Goal: Find specific page/section

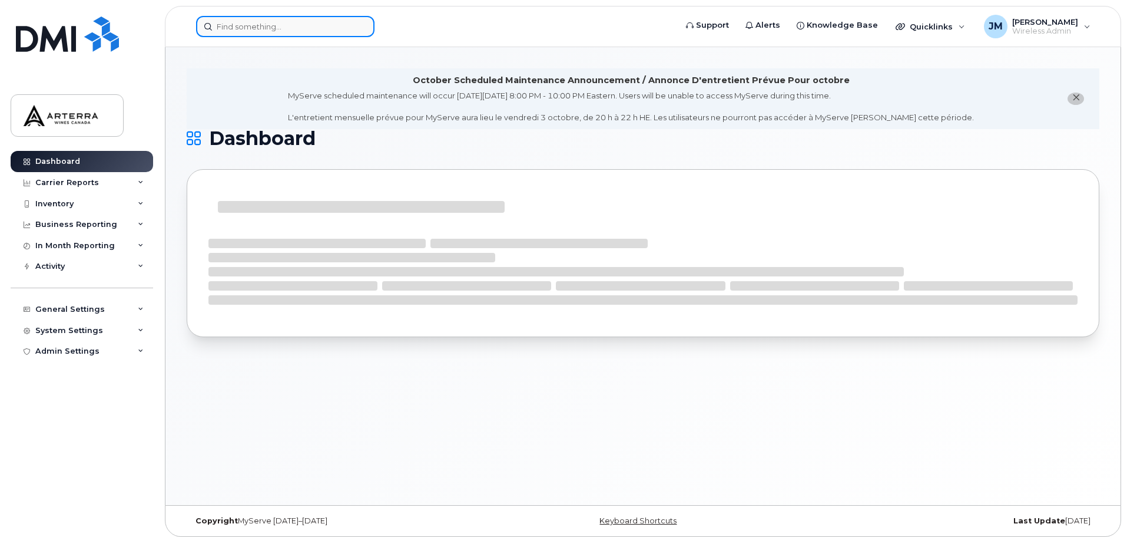
click at [276, 27] on input at bounding box center [285, 26] width 178 height 21
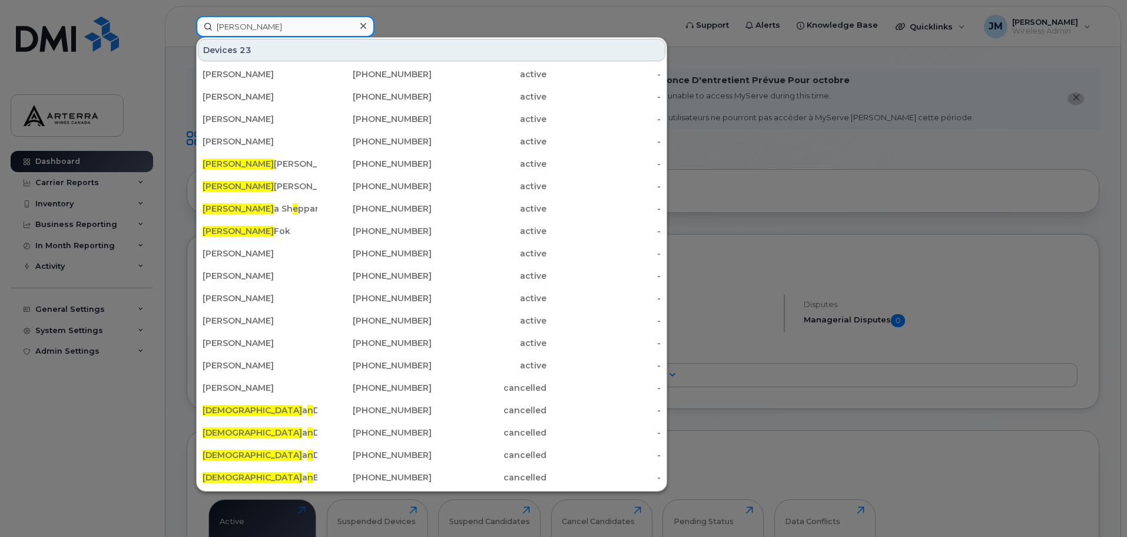
type input "[PERSON_NAME]"
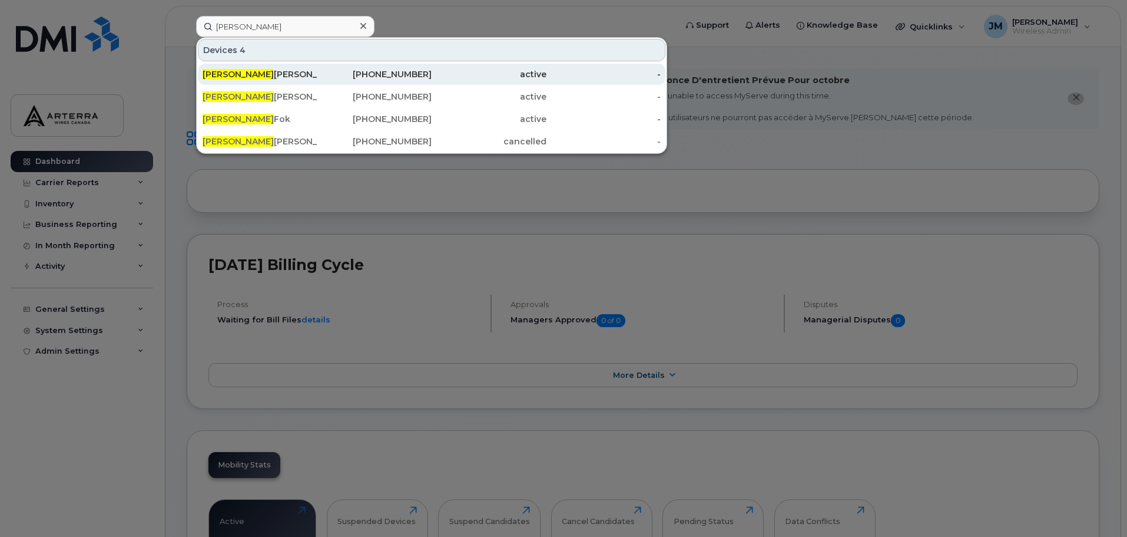
click at [256, 72] on div "Christine Di Sapio" at bounding box center [260, 74] width 115 height 12
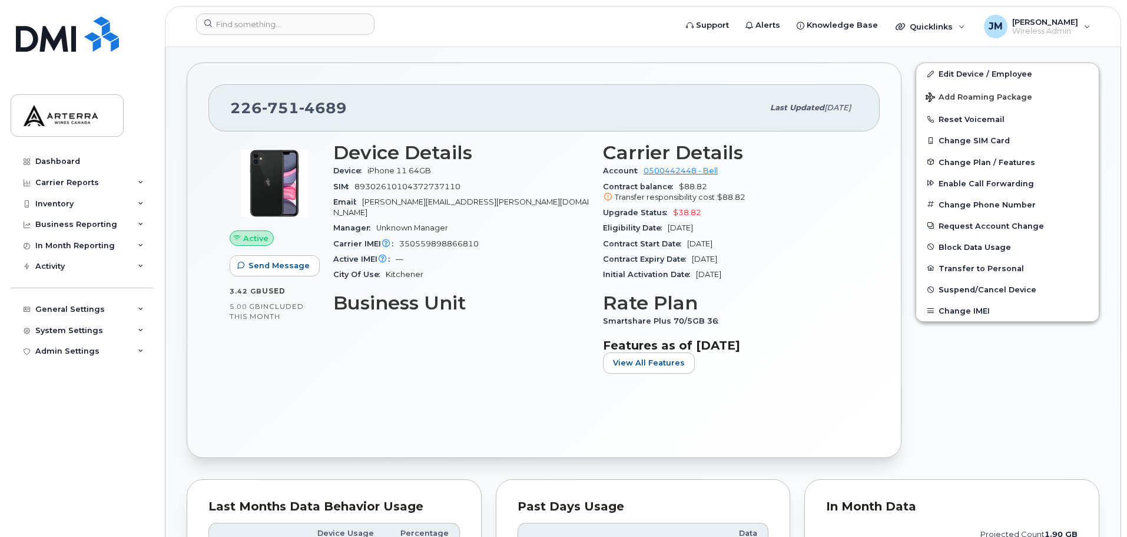
scroll to position [287, 0]
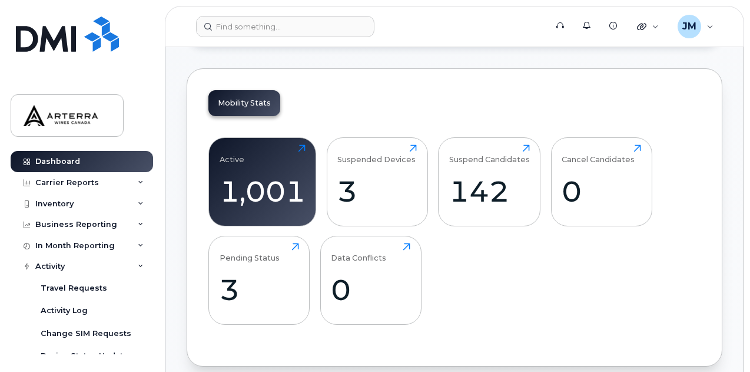
scroll to position [11, 0]
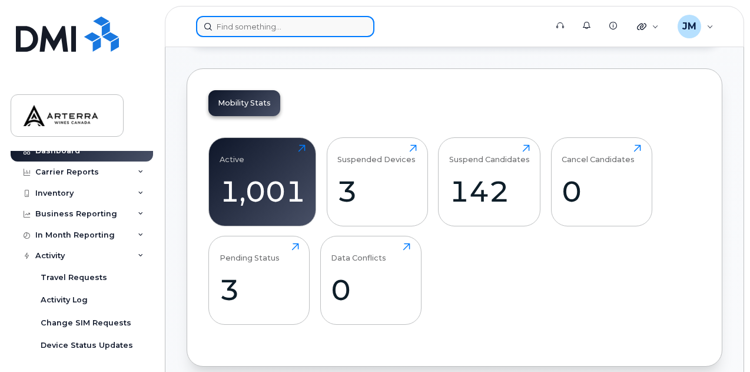
click at [280, 16] on input at bounding box center [285, 26] width 178 height 21
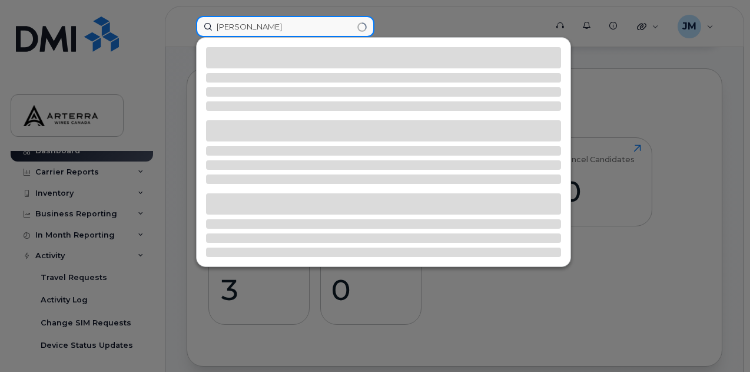
type input "[PERSON_NAME]"
